Goal: Find specific page/section: Find specific page/section

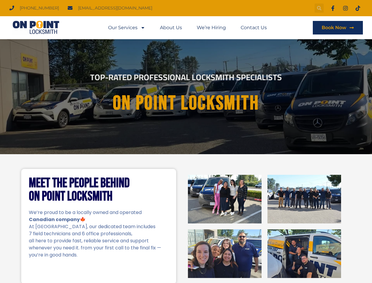
click at [319, 8] on icon "Search" at bounding box center [319, 8] width 5 height 5
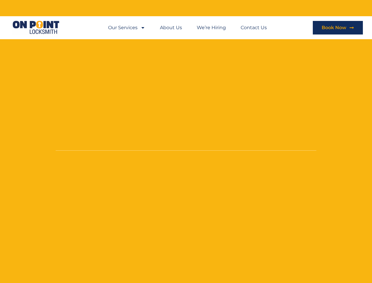
click at [187, 28] on li "About Us" at bounding box center [171, 28] width 37 height 14
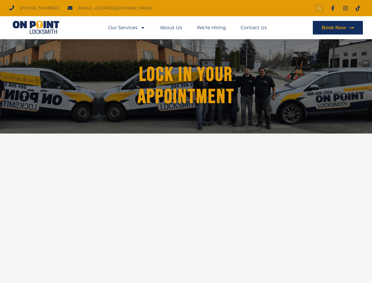
click at [319, 8] on icon "Search" at bounding box center [319, 8] width 5 height 5
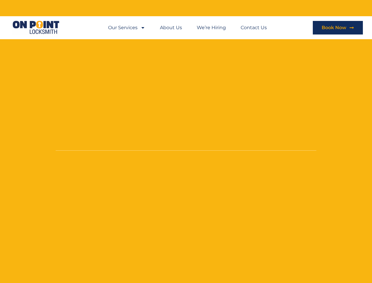
click at [187, 28] on li "About Us" at bounding box center [171, 28] width 37 height 14
